Goal: Transaction & Acquisition: Download file/media

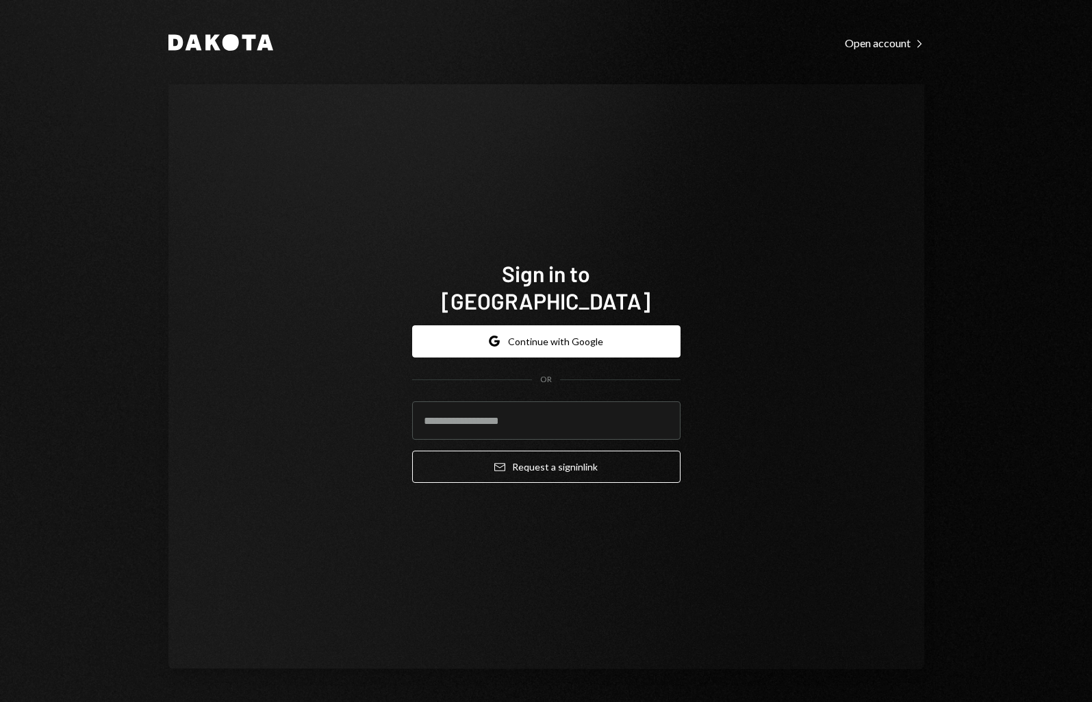
click at [613, 343] on form "Google Continue with Google OR Email Request a sign in link" at bounding box center [546, 404] width 268 height 158
click at [599, 326] on button "Google Continue with Google" at bounding box center [546, 341] width 268 height 32
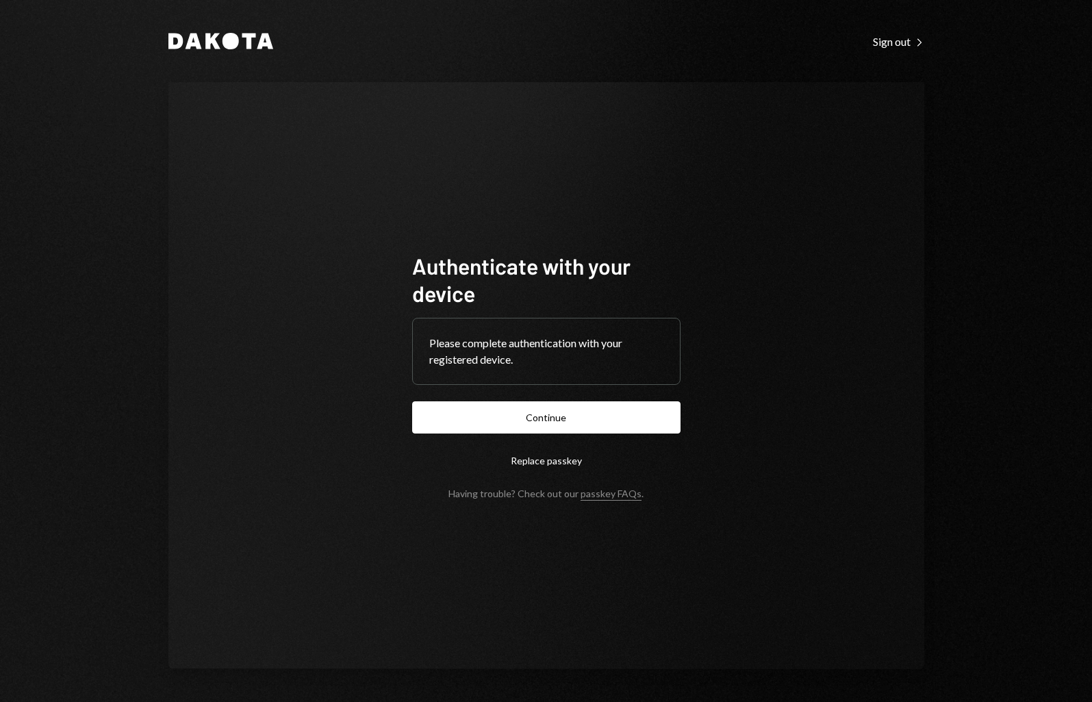
click at [593, 424] on button "Continue" at bounding box center [546, 417] width 268 height 32
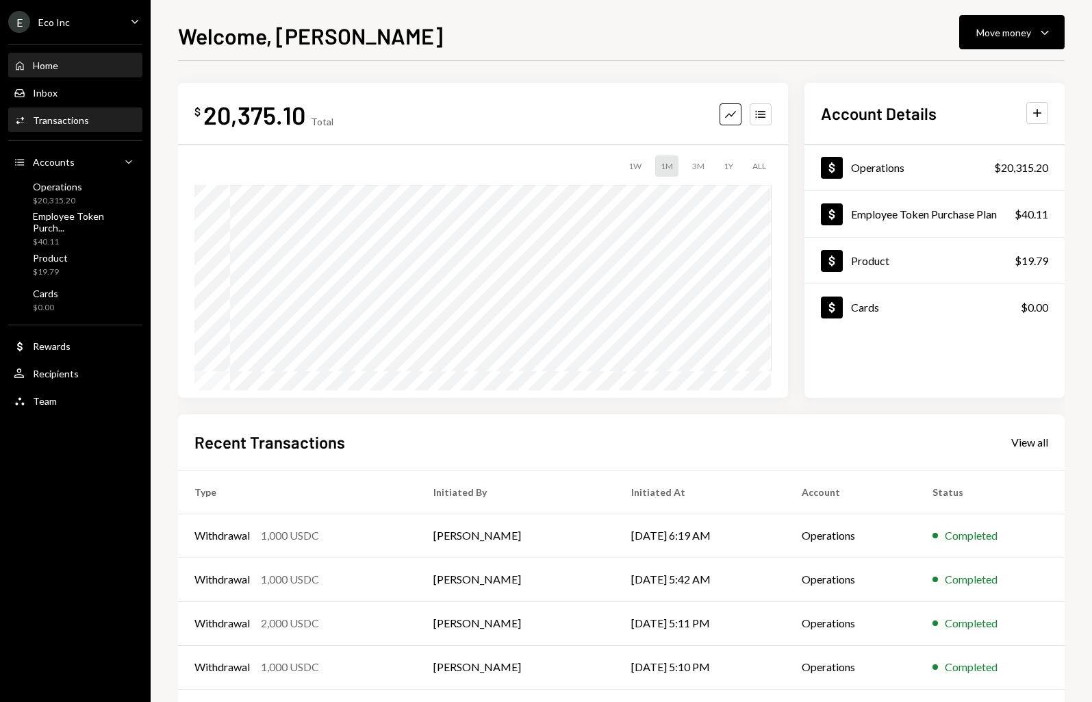
click at [70, 123] on div "Transactions" at bounding box center [61, 120] width 56 height 12
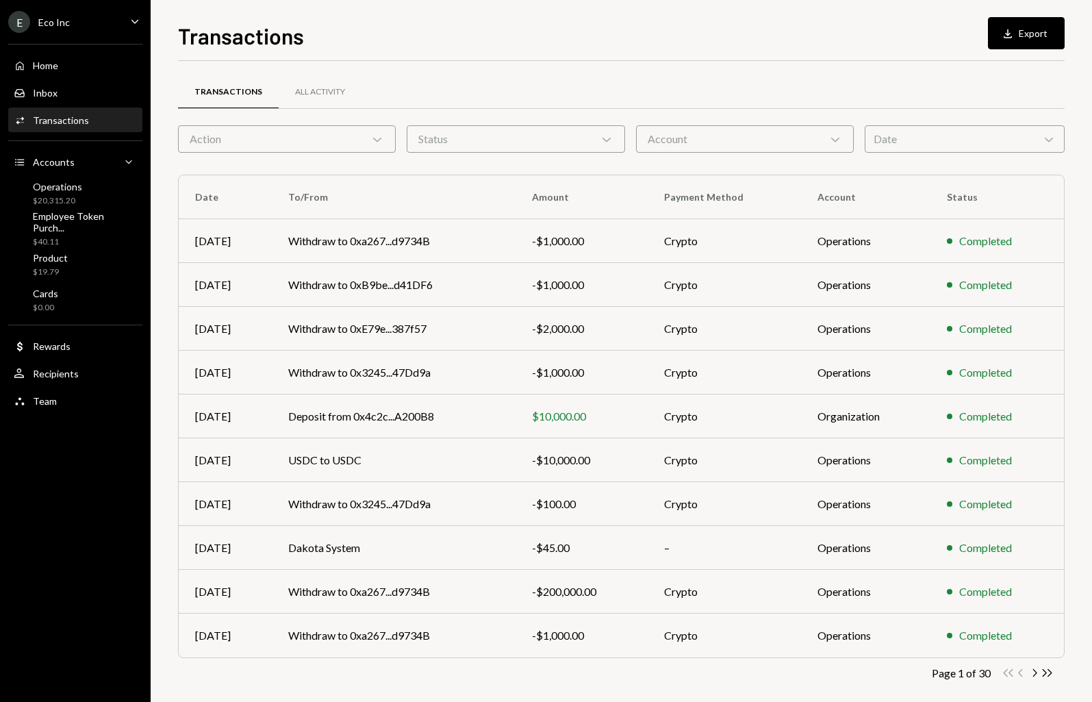
click at [917, 140] on div "Date Chevron Down" at bounding box center [965, 138] width 200 height 27
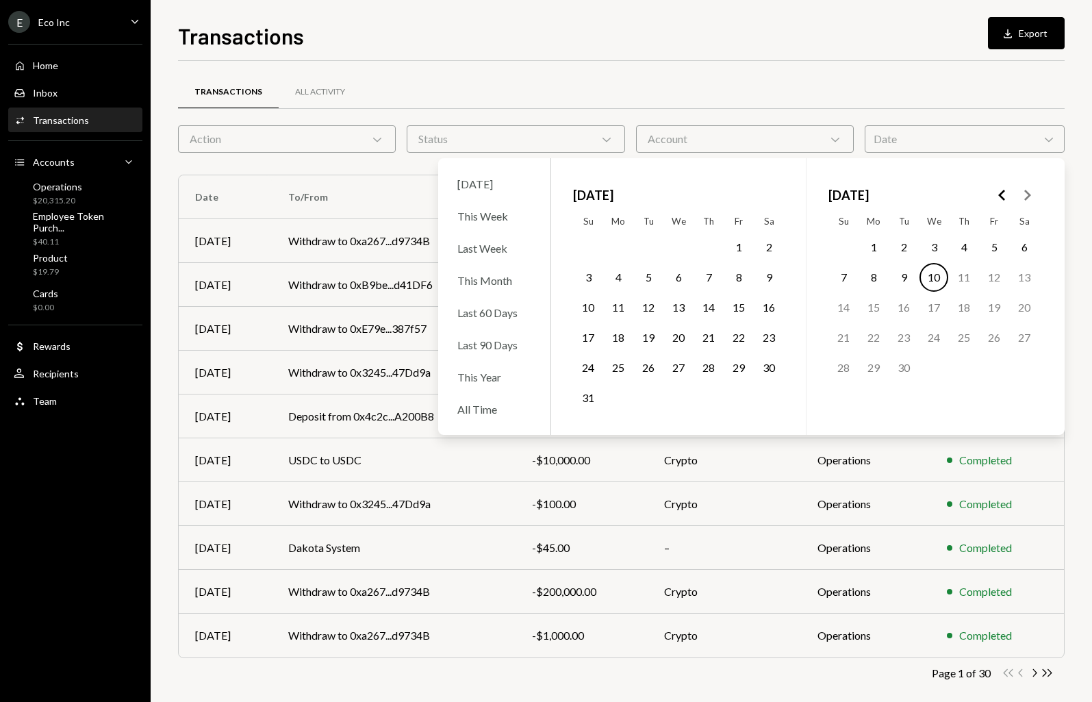
click at [885, 89] on div "Transactions All Activity" at bounding box center [621, 92] width 887 height 35
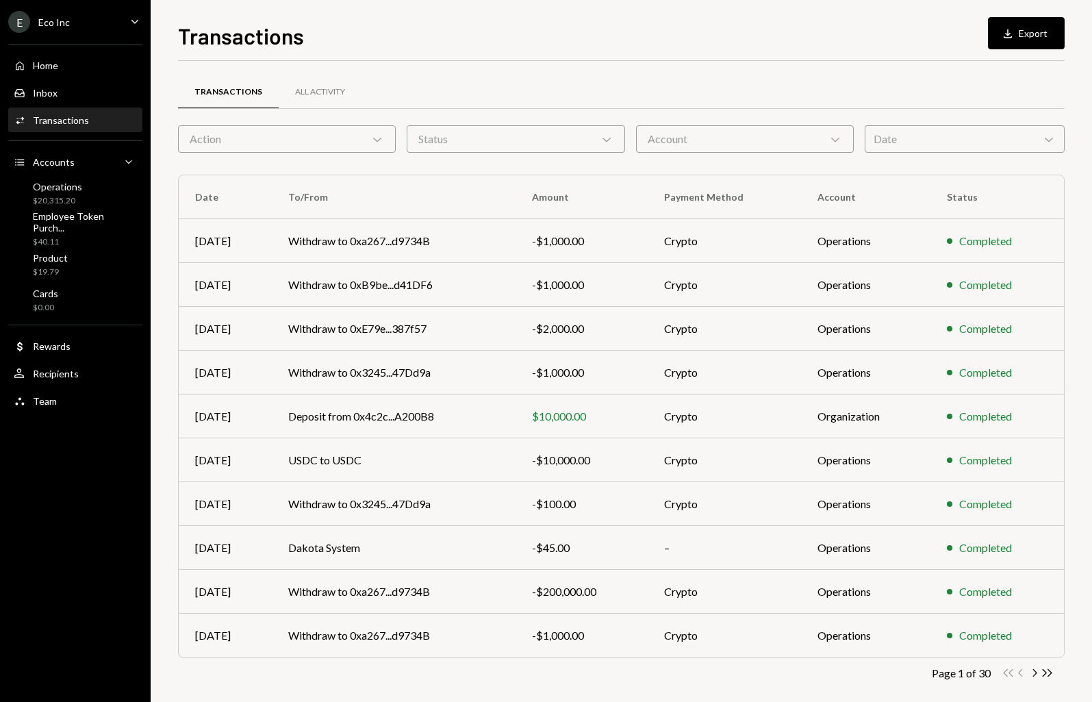
click at [775, 139] on div "Account Chevron Down" at bounding box center [745, 138] width 218 height 27
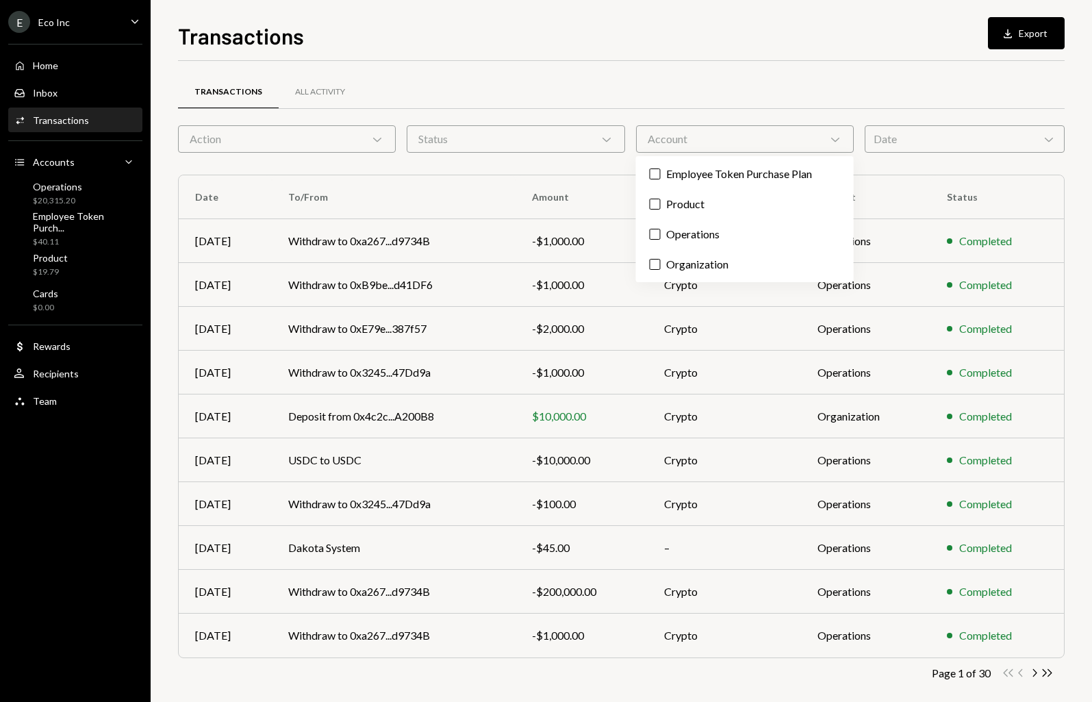
click at [766, 137] on div "Account Chevron Down" at bounding box center [745, 138] width 218 height 27
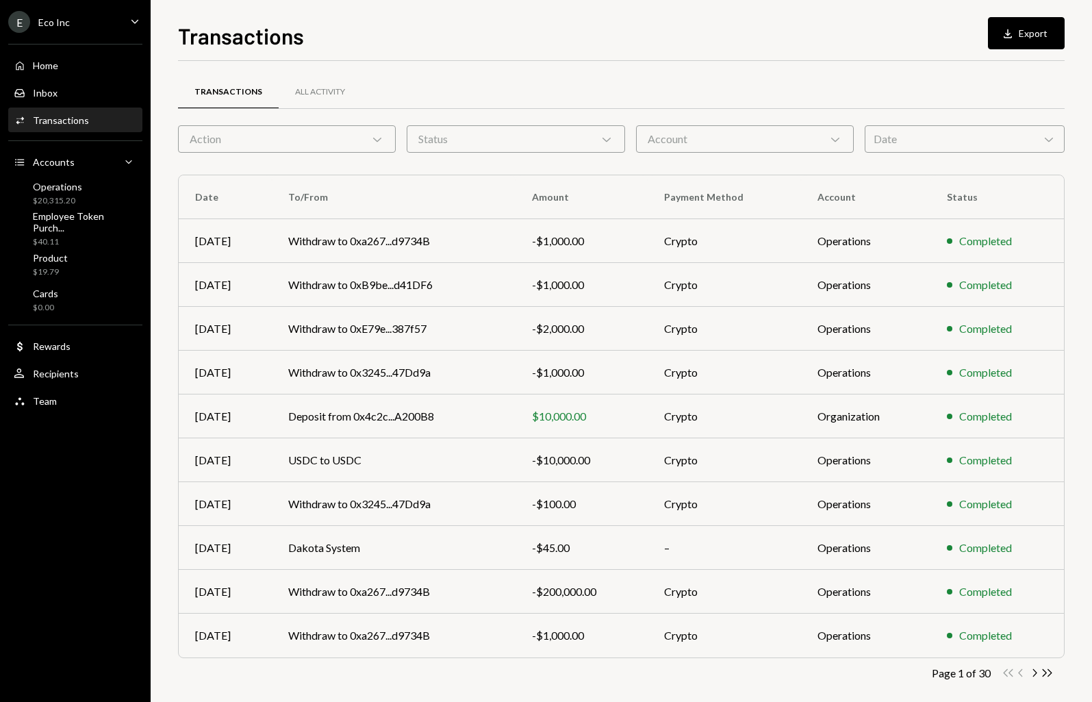
click at [544, 149] on div "Status Chevron Down" at bounding box center [516, 138] width 218 height 27
drag, startPoint x: 536, startPoint y: 147, endPoint x: 481, endPoint y: 136, distance: 55.2
click at [533, 147] on div "Status Chevron Down" at bounding box center [516, 138] width 218 height 27
click at [980, 127] on div "Date Chevron Down" at bounding box center [965, 138] width 200 height 27
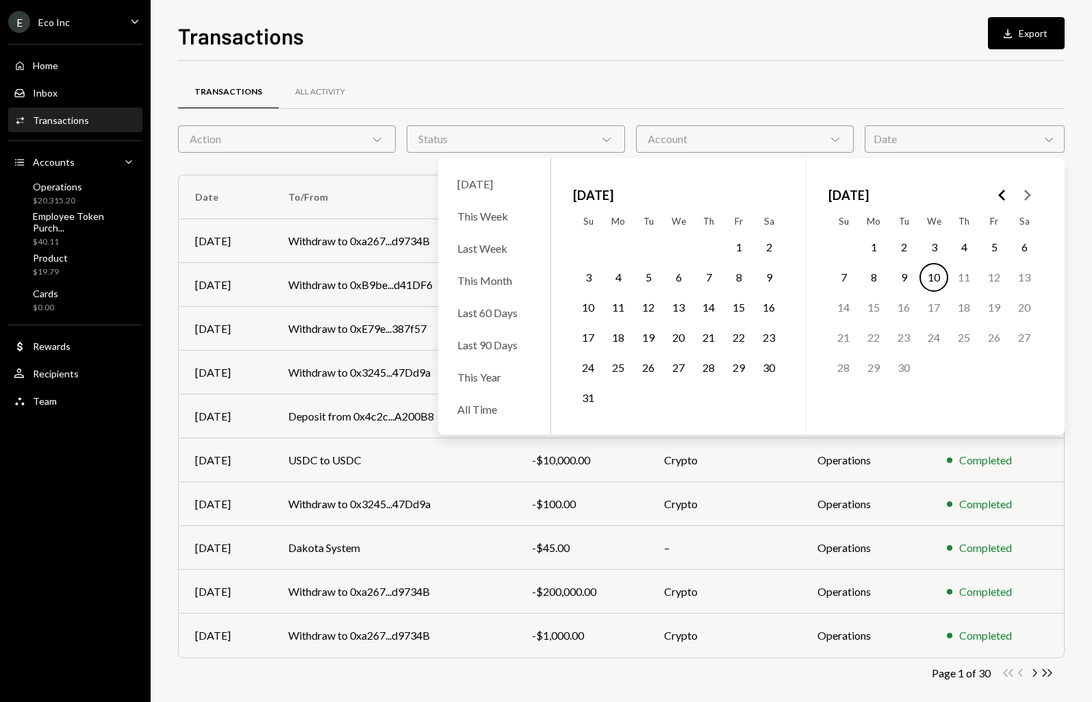
click at [738, 242] on button "1" at bounding box center [739, 247] width 29 height 29
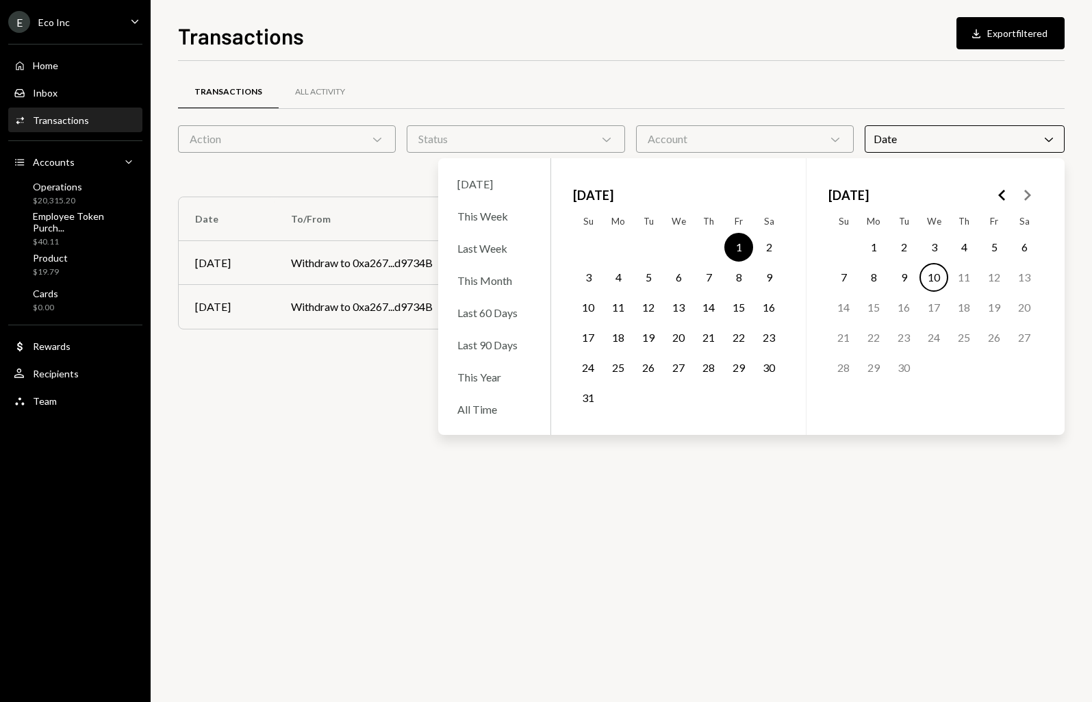
click at [589, 391] on button "31" at bounding box center [588, 397] width 29 height 29
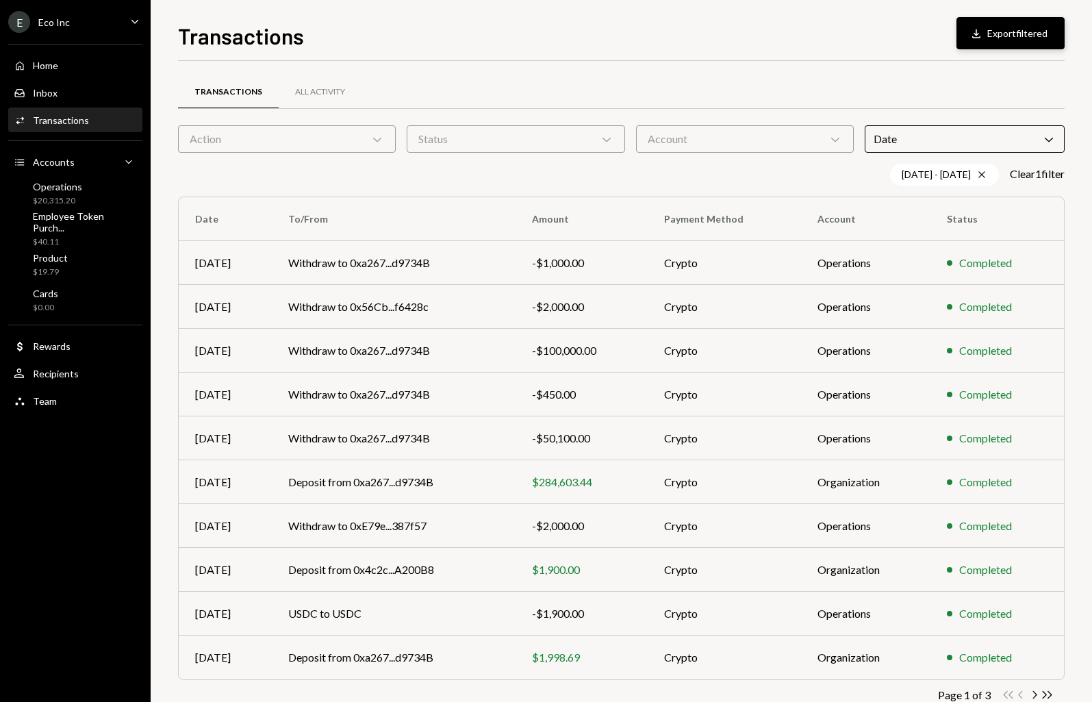
drag, startPoint x: 977, startPoint y: 77, endPoint x: 1001, endPoint y: 27, distance: 55.8
click at [979, 71] on div "Transactions All Activity Action Chevron Down Status Chevron Down Account Chevr…" at bounding box center [621, 399] width 887 height 676
click at [1001, 27] on button "Download Export filtered" at bounding box center [1011, 33] width 108 height 32
click at [105, 22] on div "E Eco Inc Caret Down" at bounding box center [75, 22] width 151 height 22
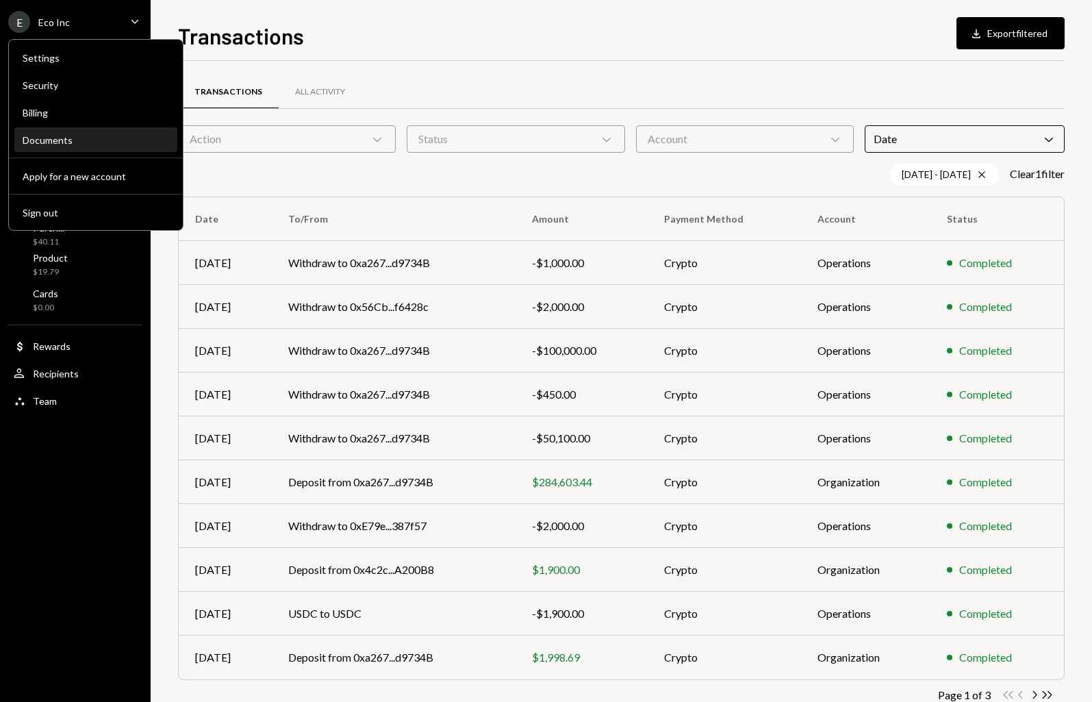
click at [37, 140] on div "Documents" at bounding box center [96, 140] width 147 height 12
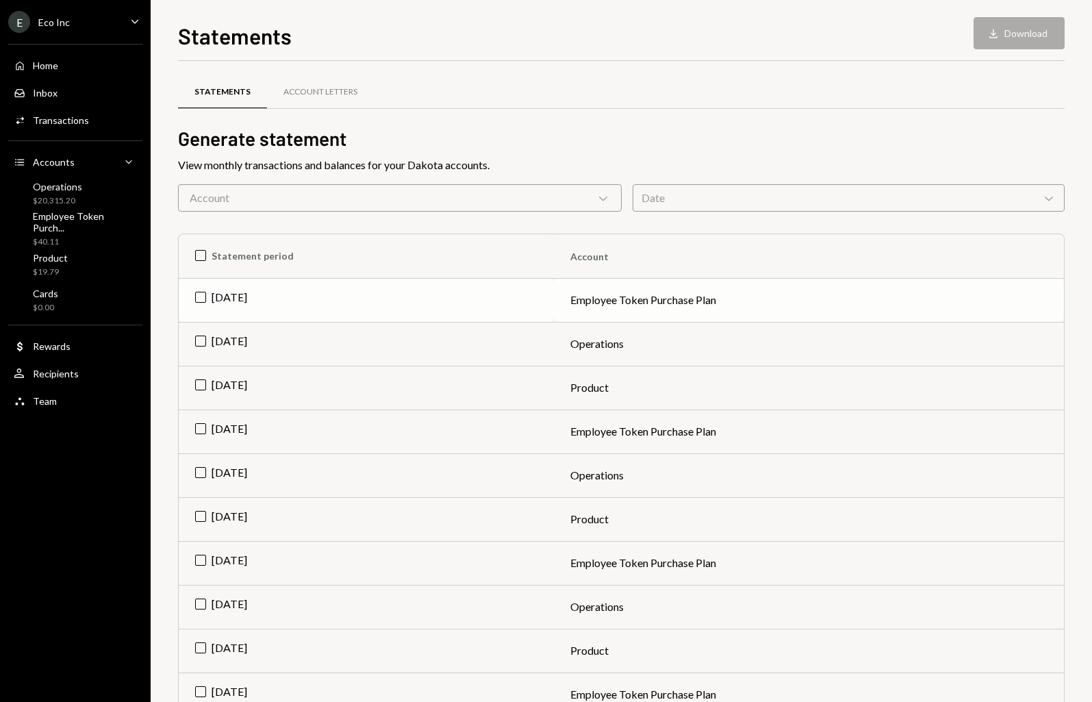
drag, startPoint x: 199, startPoint y: 299, endPoint x: 194, endPoint y: 328, distance: 30.0
click at [200, 298] on td "Aug 2025" at bounding box center [366, 300] width 375 height 44
click at [199, 341] on td "Aug 2025" at bounding box center [366, 344] width 375 height 44
click at [197, 391] on td "Aug 2025" at bounding box center [366, 388] width 375 height 44
click at [1026, 30] on button "Download Download (3)" at bounding box center [1013, 33] width 104 height 32
